Goal: Submit feedback/report problem

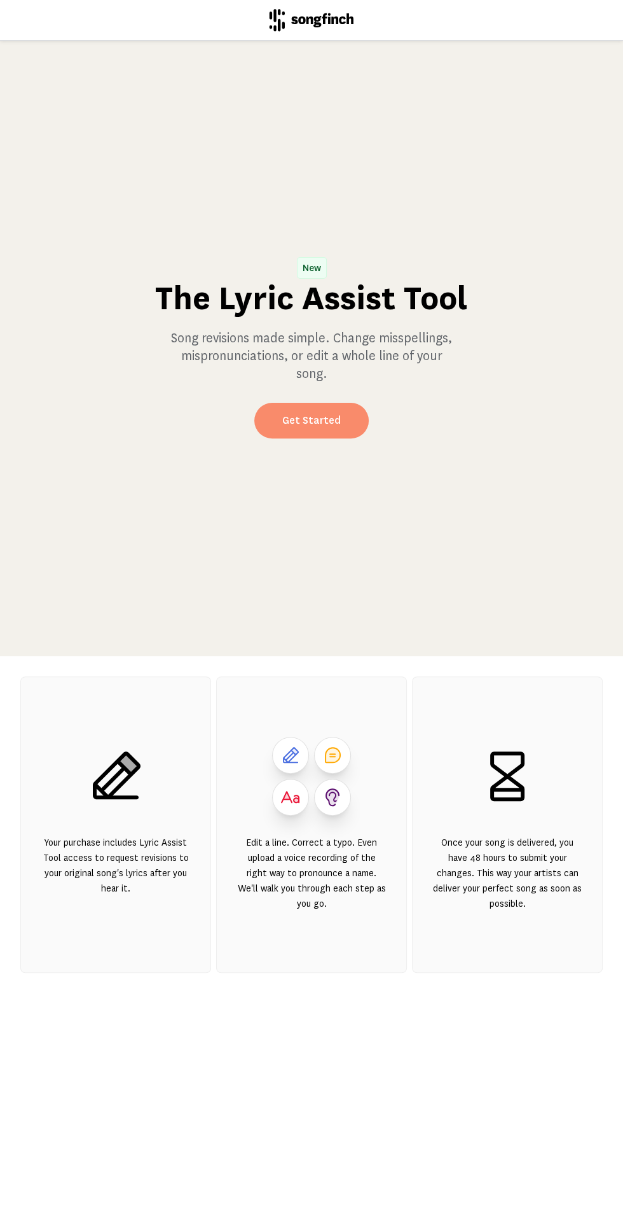
click at [355, 438] on link "Get Started" at bounding box center [311, 421] width 115 height 36
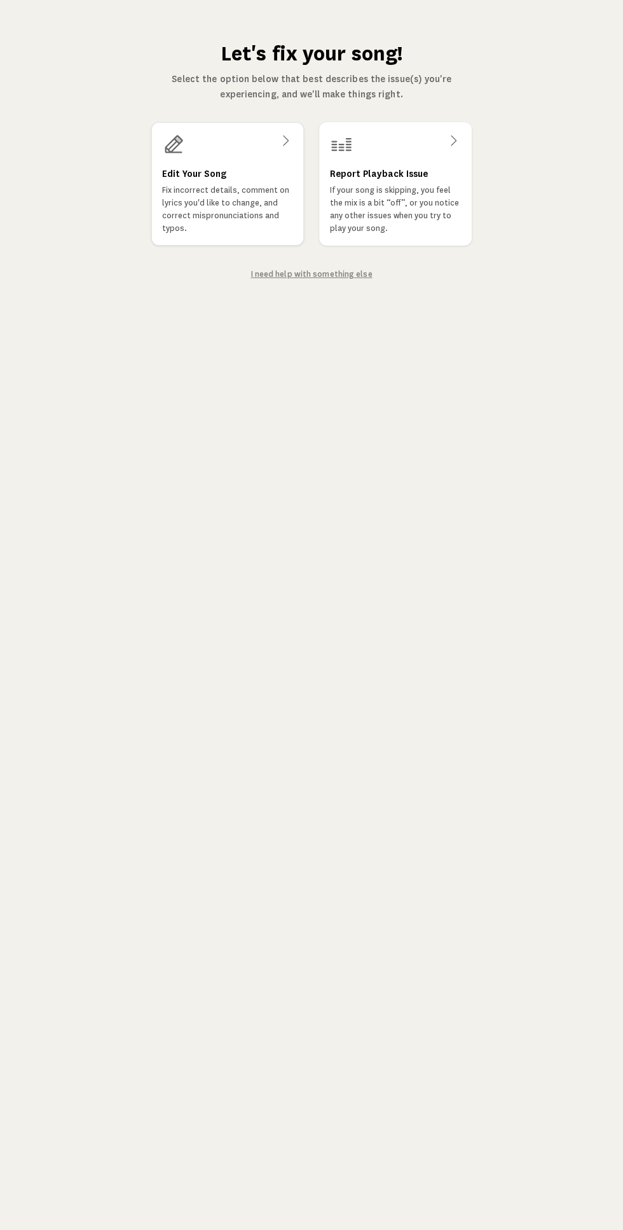
click at [235, 214] on p "Fix incorrect details, comment on lyrics you'd like to change, and correct misp…" at bounding box center [227, 209] width 131 height 51
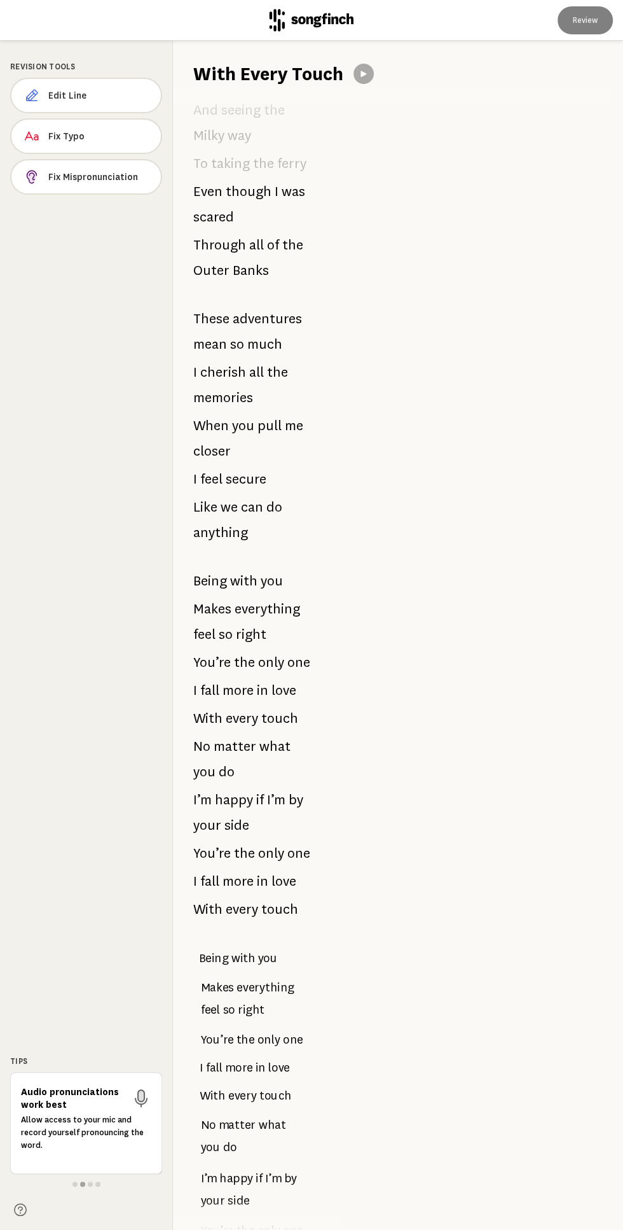
scroll to position [1034, 0]
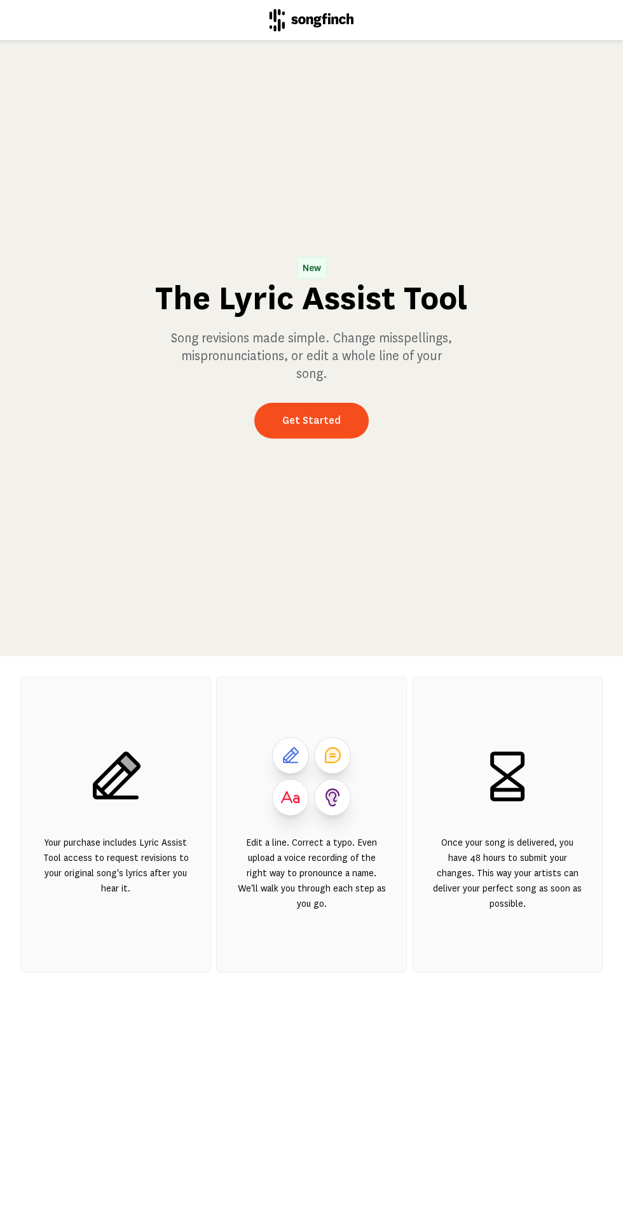
click at [121, 870] on div "Your purchase includes Lyric Assist Tool access to request revisions to your or…" at bounding box center [115, 824] width 191 height 296
click at [123, 807] on icon at bounding box center [115, 776] width 61 height 61
click at [328, 435] on link "Get Started" at bounding box center [311, 421] width 115 height 36
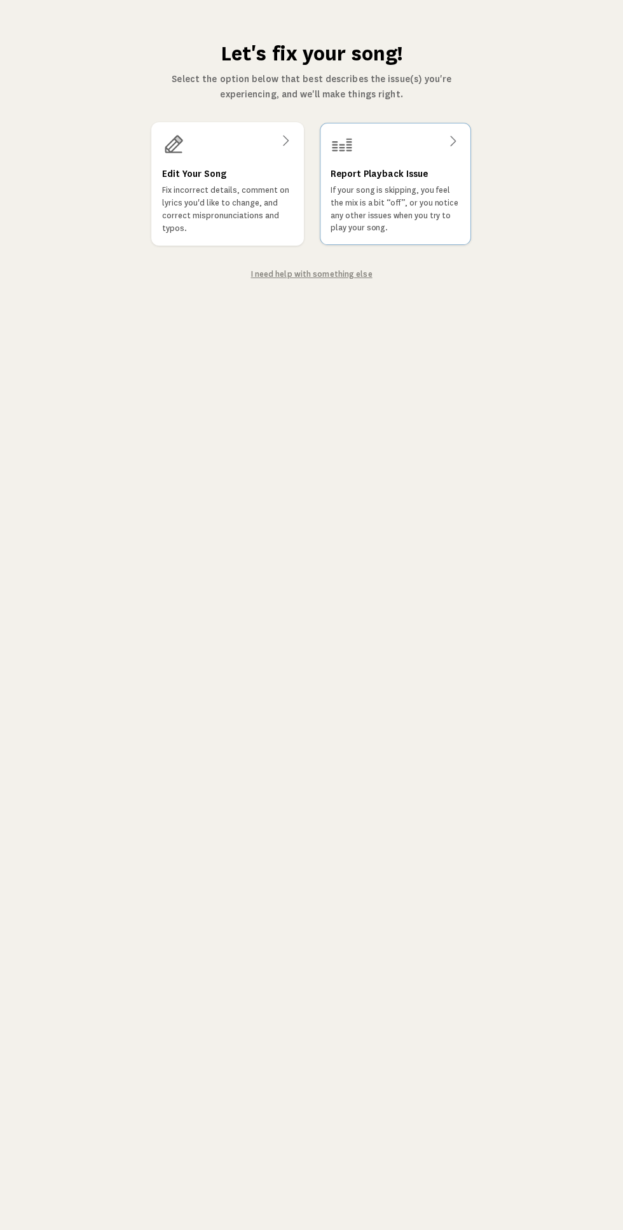
click at [366, 166] on h3 "Report Playback Issue" at bounding box center [379, 173] width 97 height 15
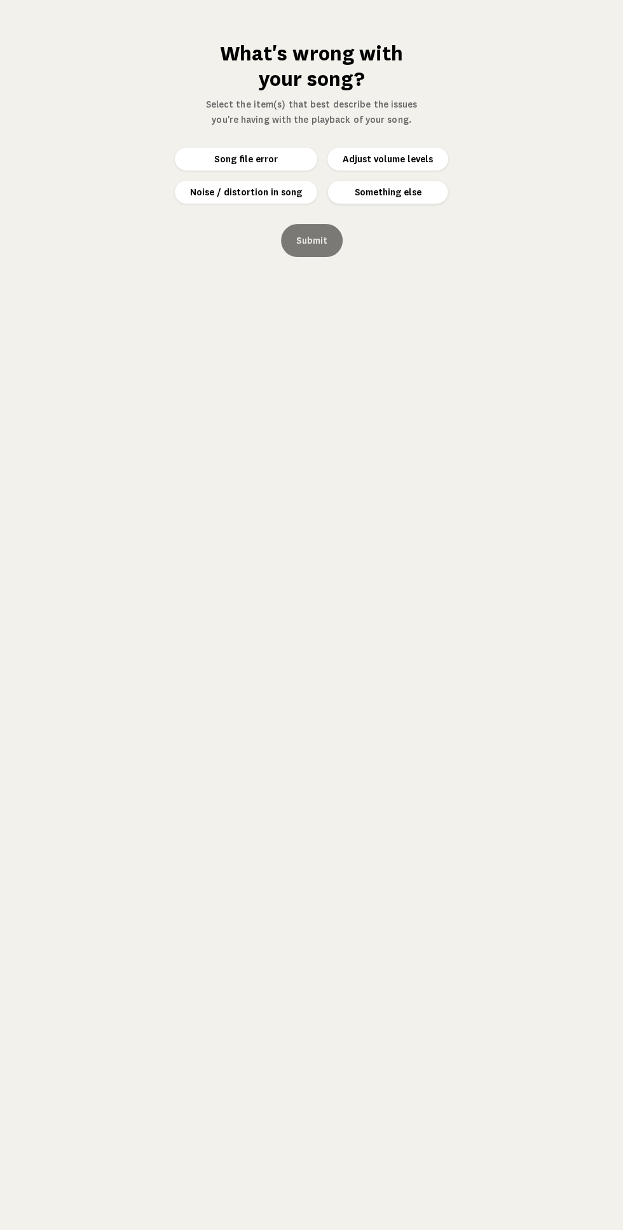
click at [381, 191] on button "Something else" at bounding box center [388, 192] width 120 height 23
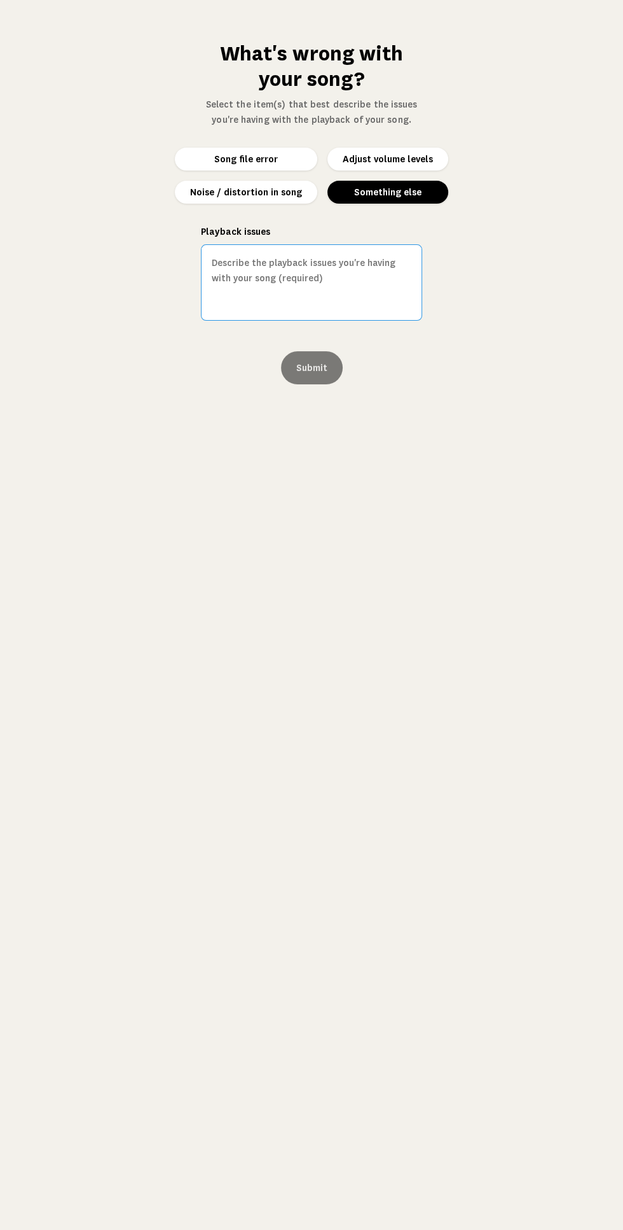
click at [352, 266] on textarea "Playback issues" at bounding box center [311, 282] width 221 height 76
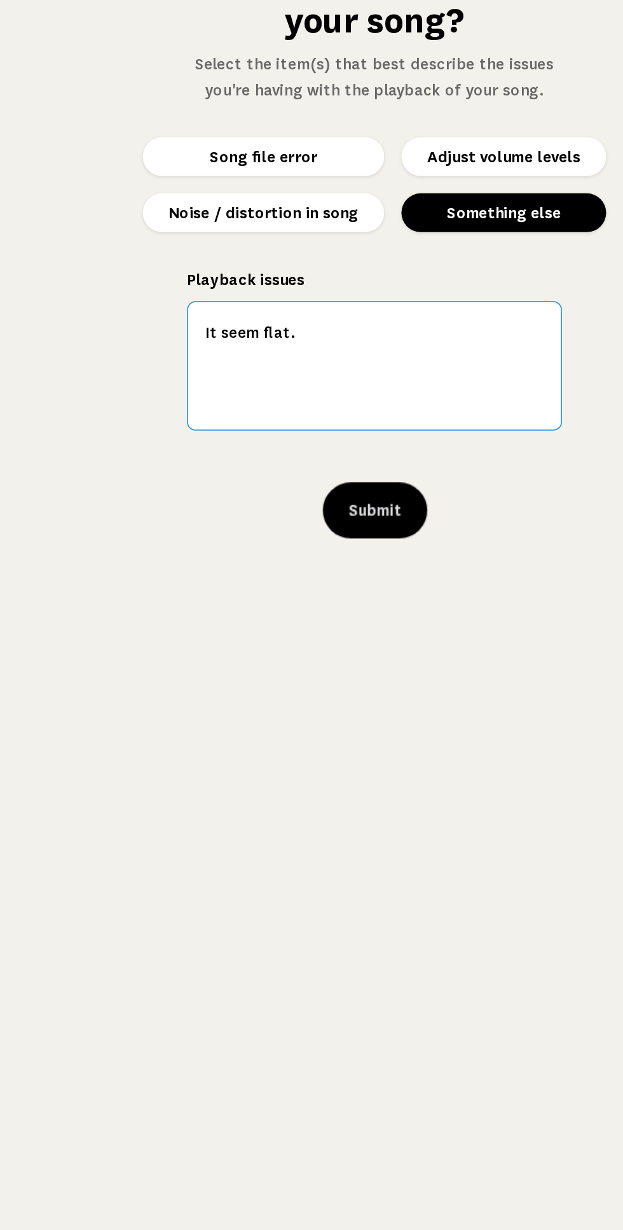
type textarea "It seem flat."
